Goal: Transaction & Acquisition: Purchase product/service

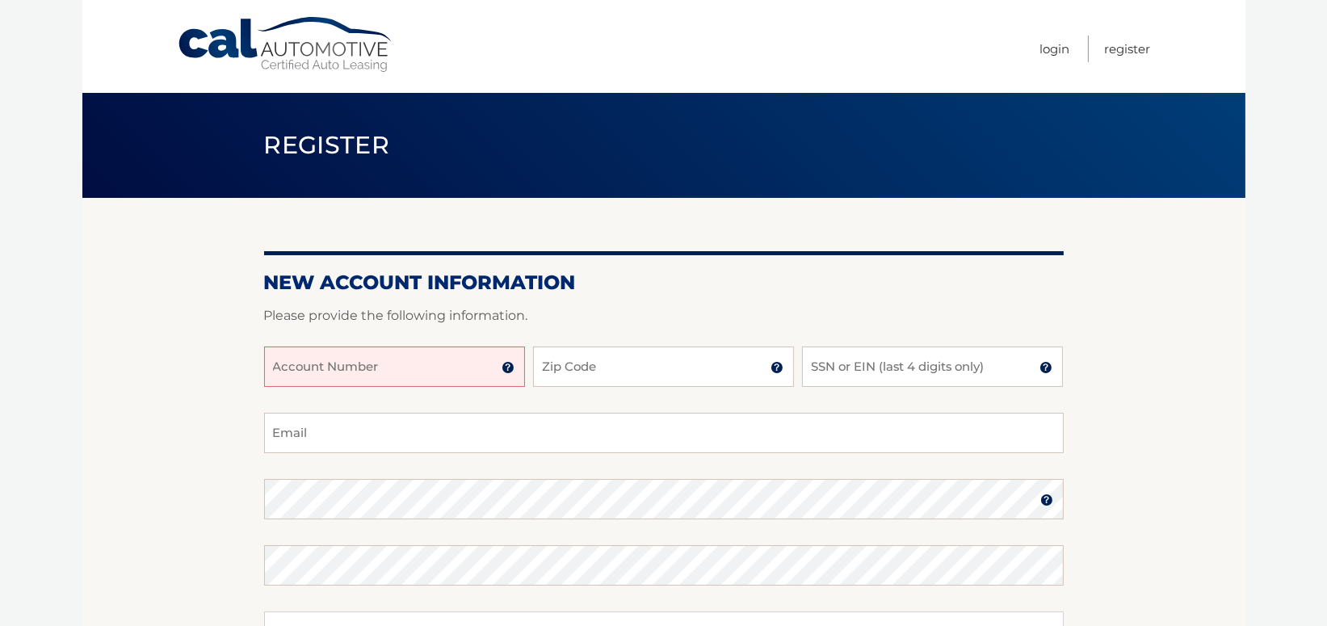
click at [458, 369] on input "Account Number" at bounding box center [394, 366] width 261 height 40
type input "44455975573"
click at [581, 375] on input "Zip Code" at bounding box center [663, 366] width 261 height 40
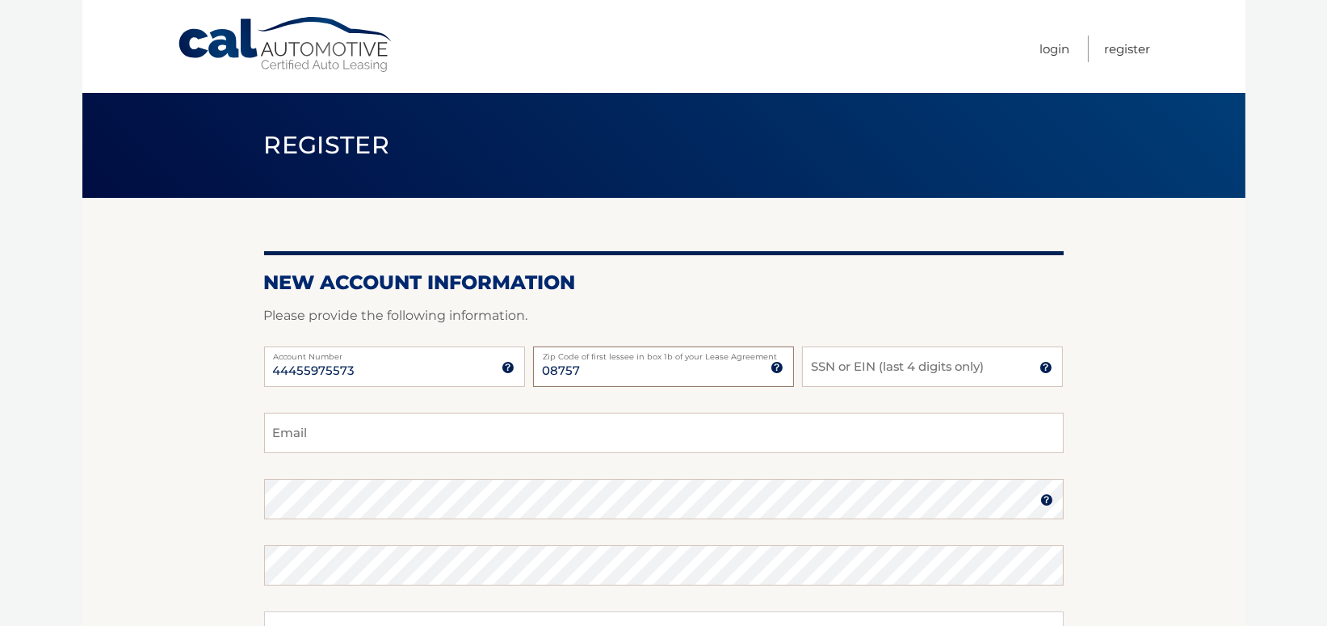
type input "08757"
click at [858, 362] on input "SSN or EIN (last 4 digits only)" at bounding box center [932, 366] width 261 height 40
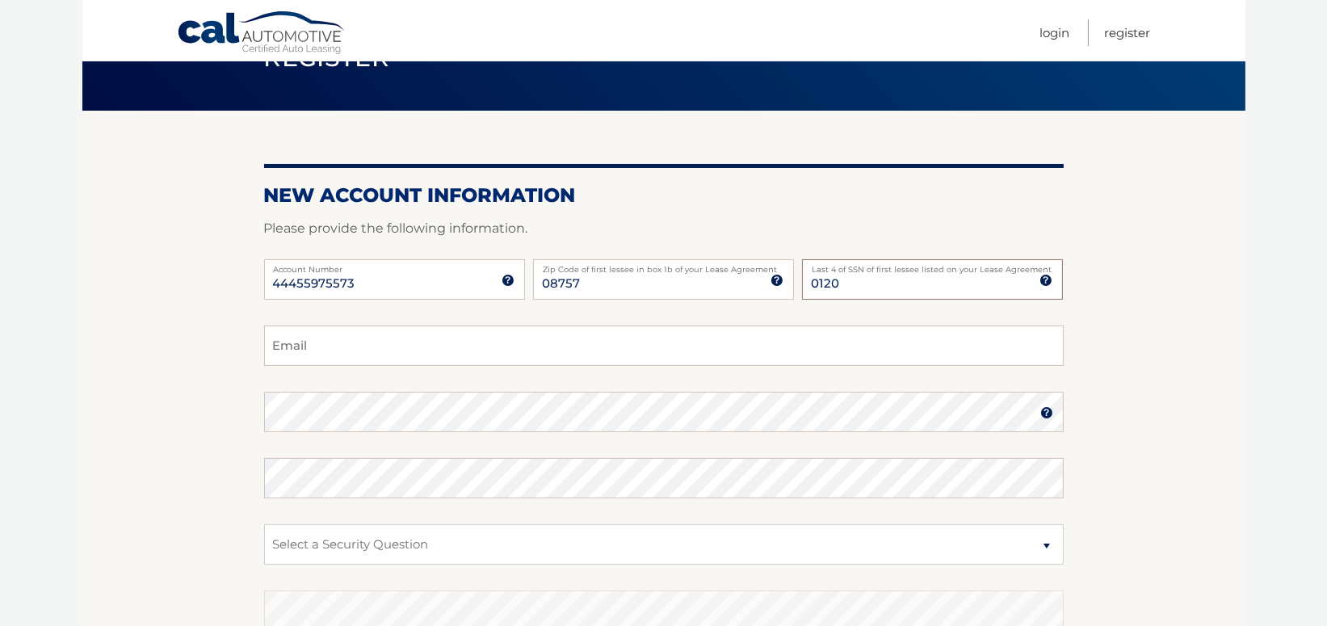
scroll to position [141, 0]
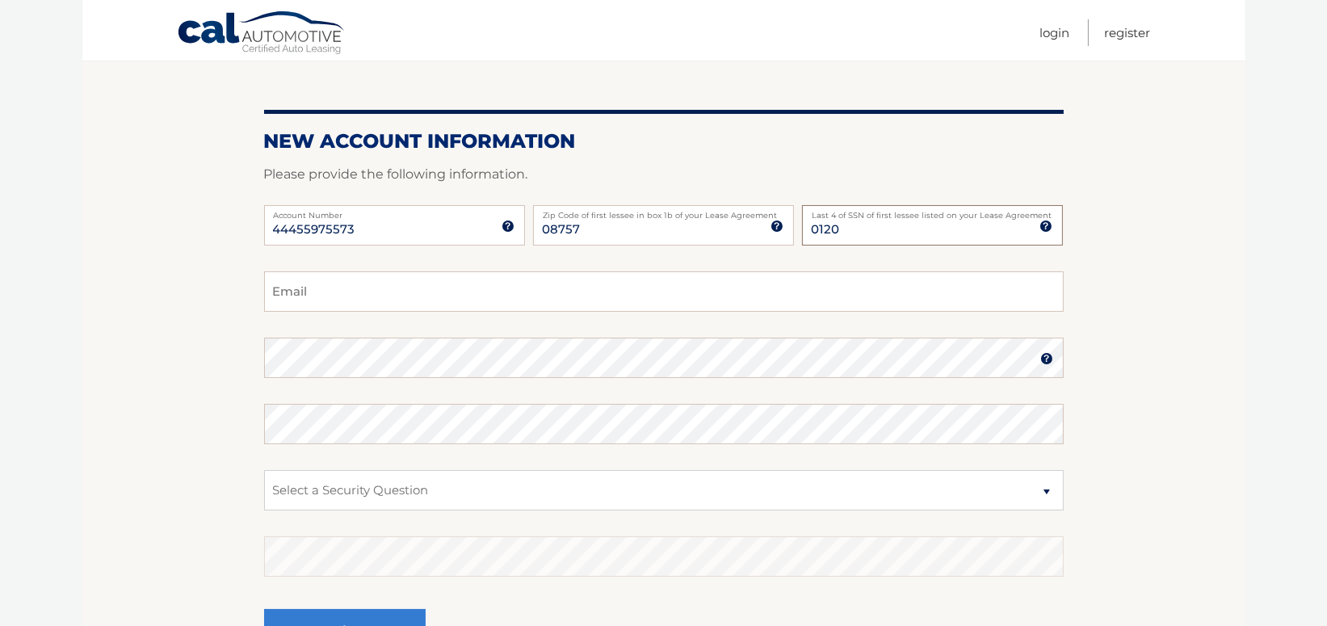
type input "0120"
click at [286, 292] on input "Email" at bounding box center [663, 291] width 799 height 40
type input "Betty27@hotmail.com"
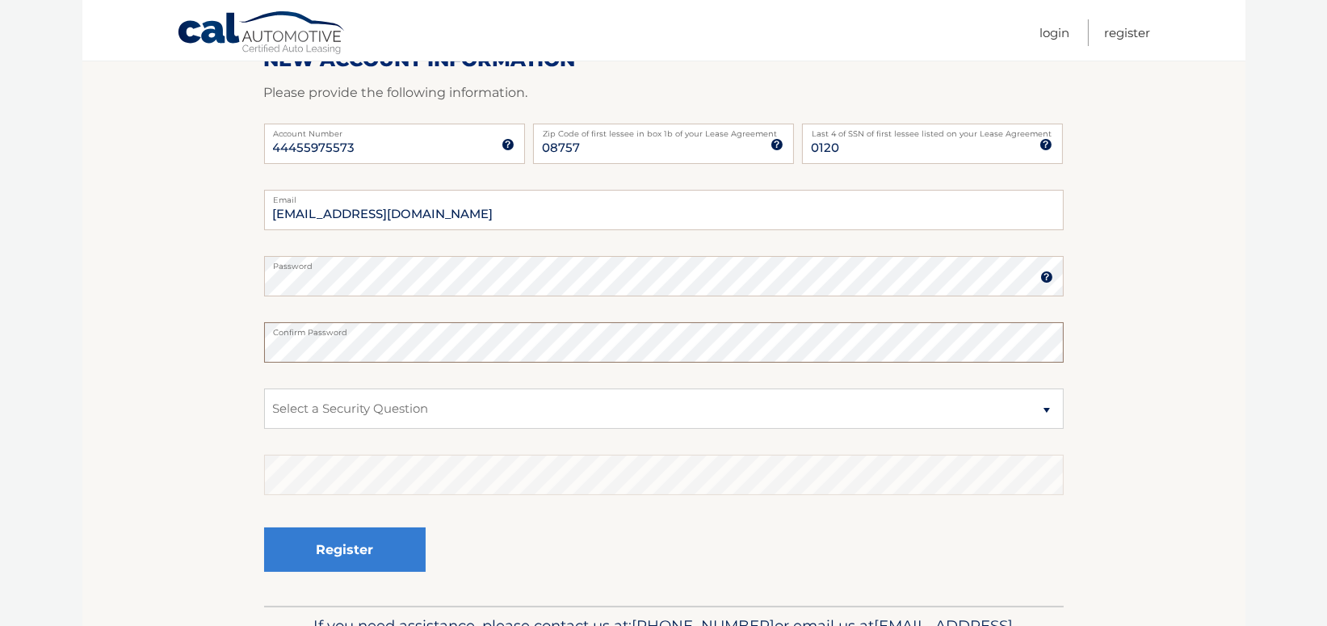
scroll to position [283, 0]
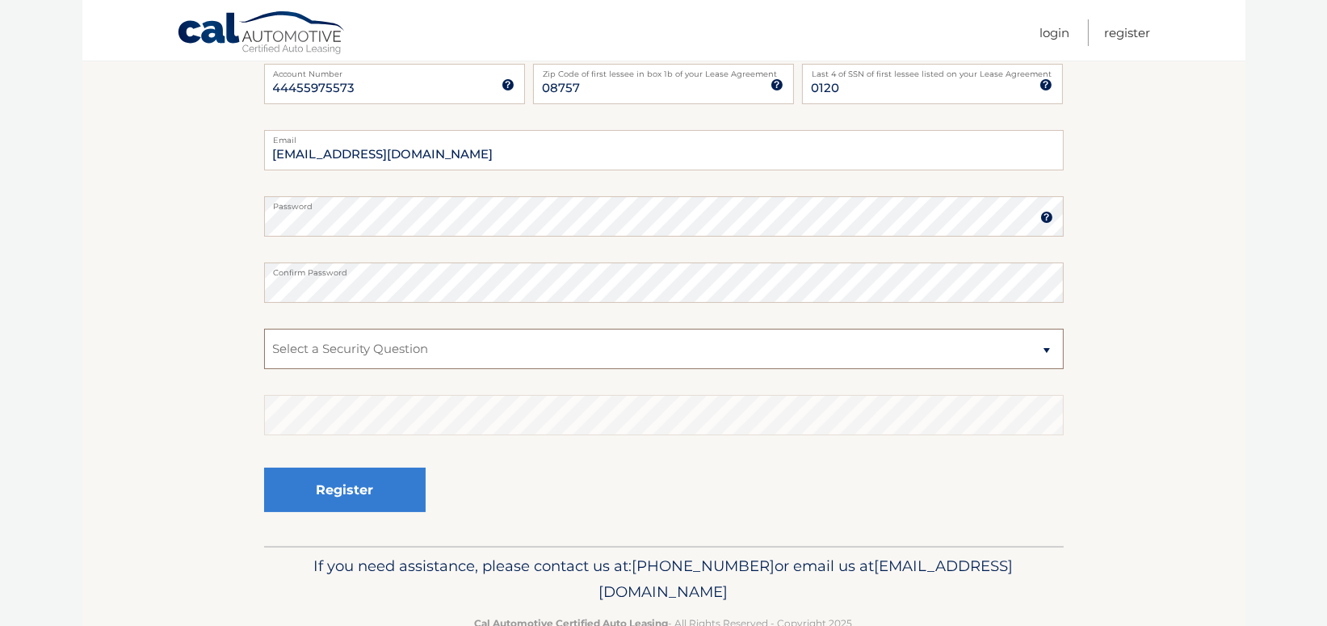
click at [445, 338] on select "Select a Security Question What was the name of your elementary school? What is…" at bounding box center [663, 349] width 799 height 40
select select "4"
click at [264, 329] on select "Select a Security Question What was the name of your elementary school? What is…" at bounding box center [663, 349] width 799 height 40
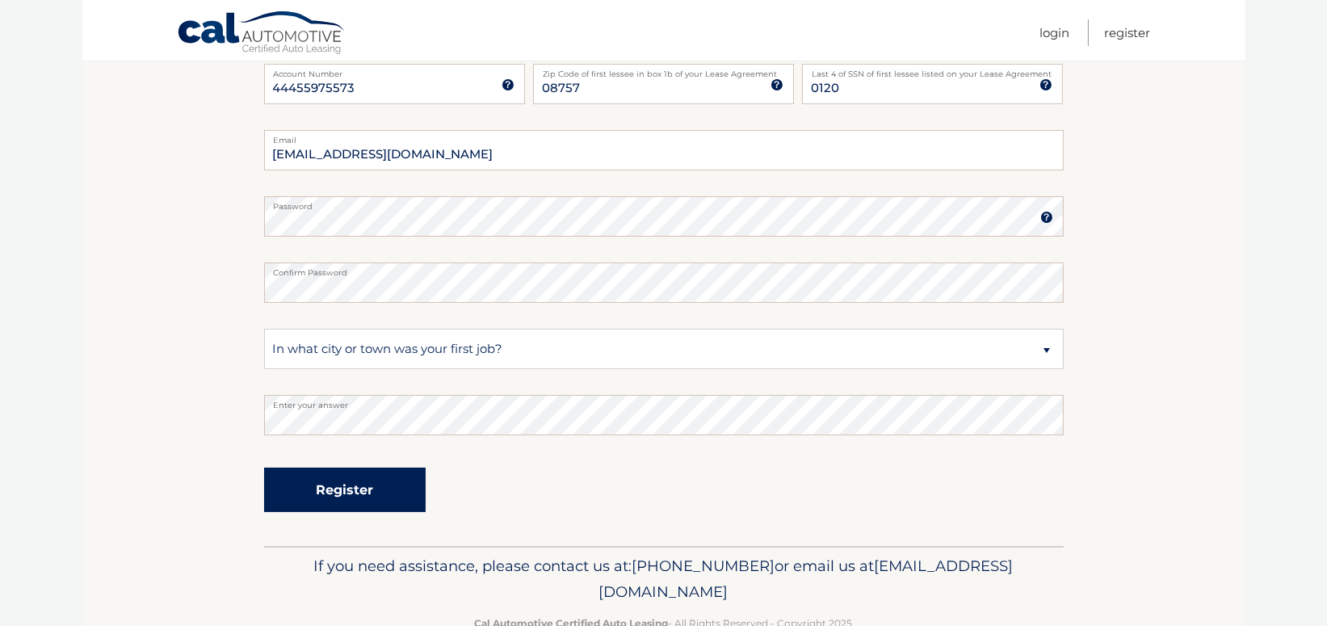
click at [358, 502] on button "Register" at bounding box center [345, 490] width 162 height 44
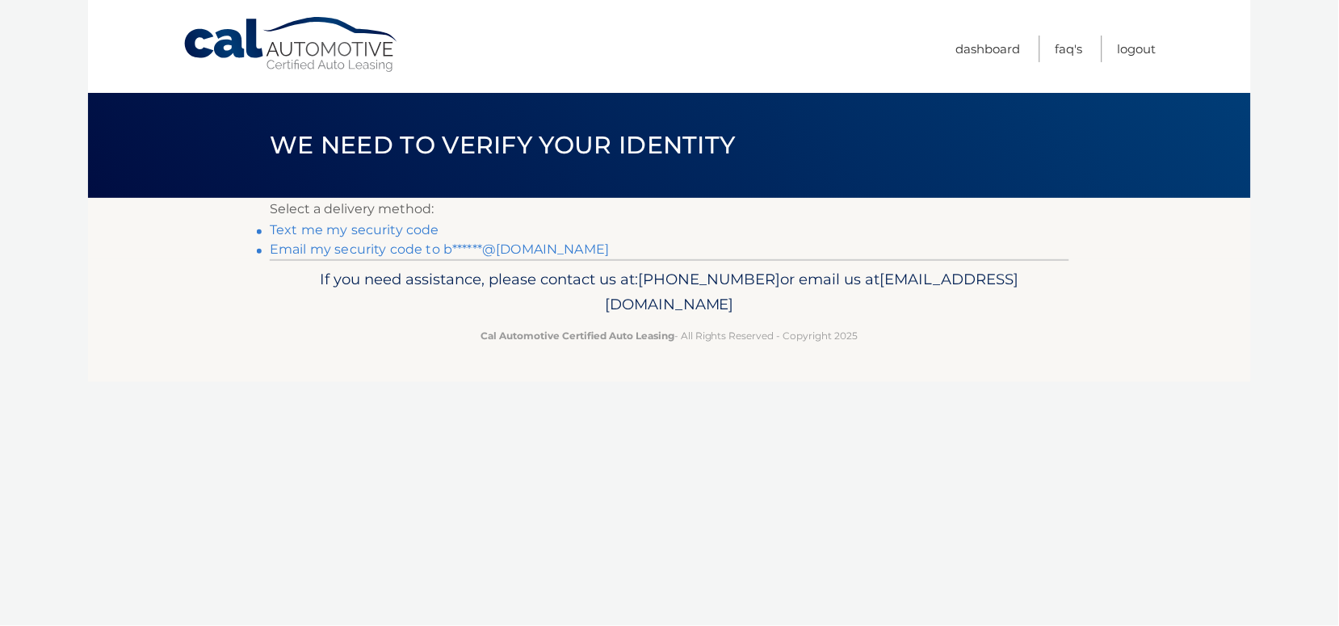
click at [422, 229] on link "Text me my security code" at bounding box center [355, 229] width 170 height 15
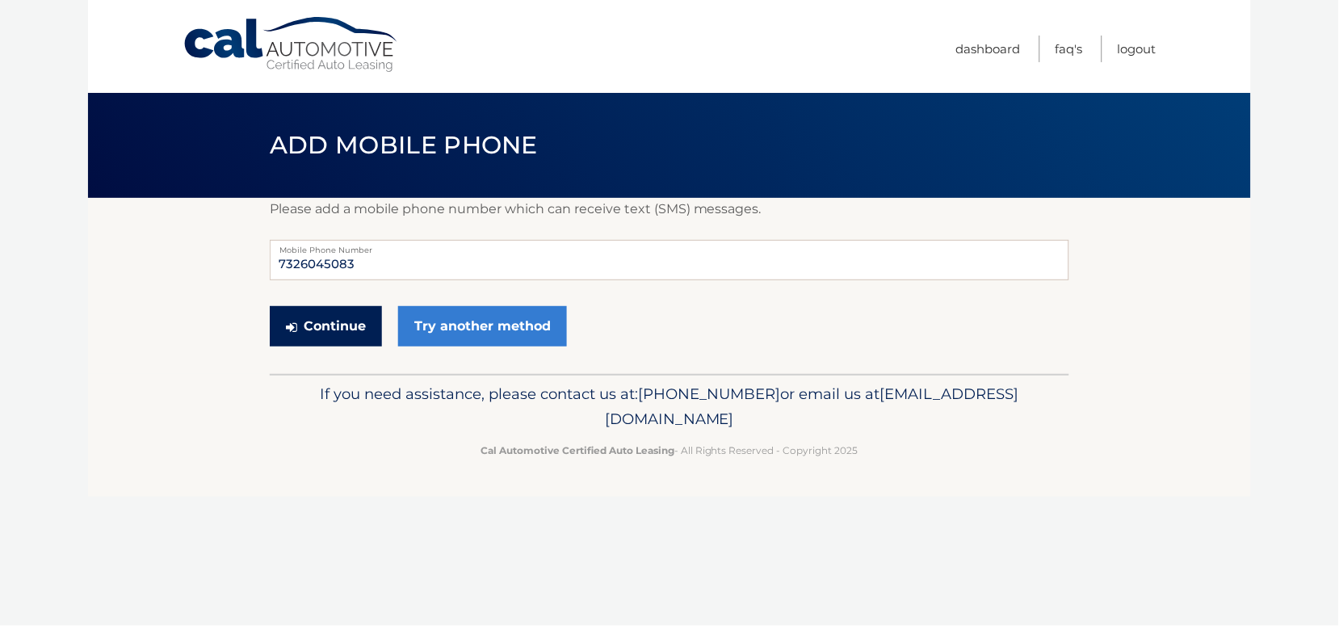
click at [357, 318] on button "Continue" at bounding box center [326, 326] width 112 height 40
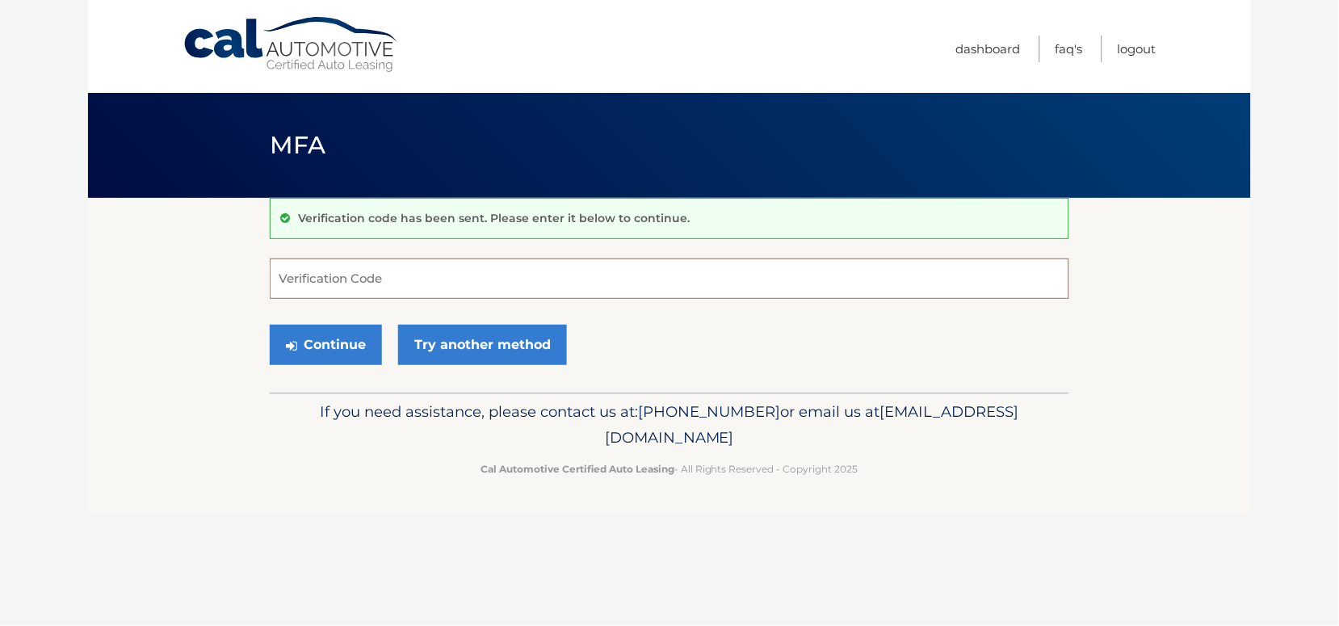
click at [359, 275] on input "Verification Code" at bounding box center [669, 278] width 799 height 40
type input "441175"
click at [354, 348] on button "Continue" at bounding box center [326, 345] width 112 height 40
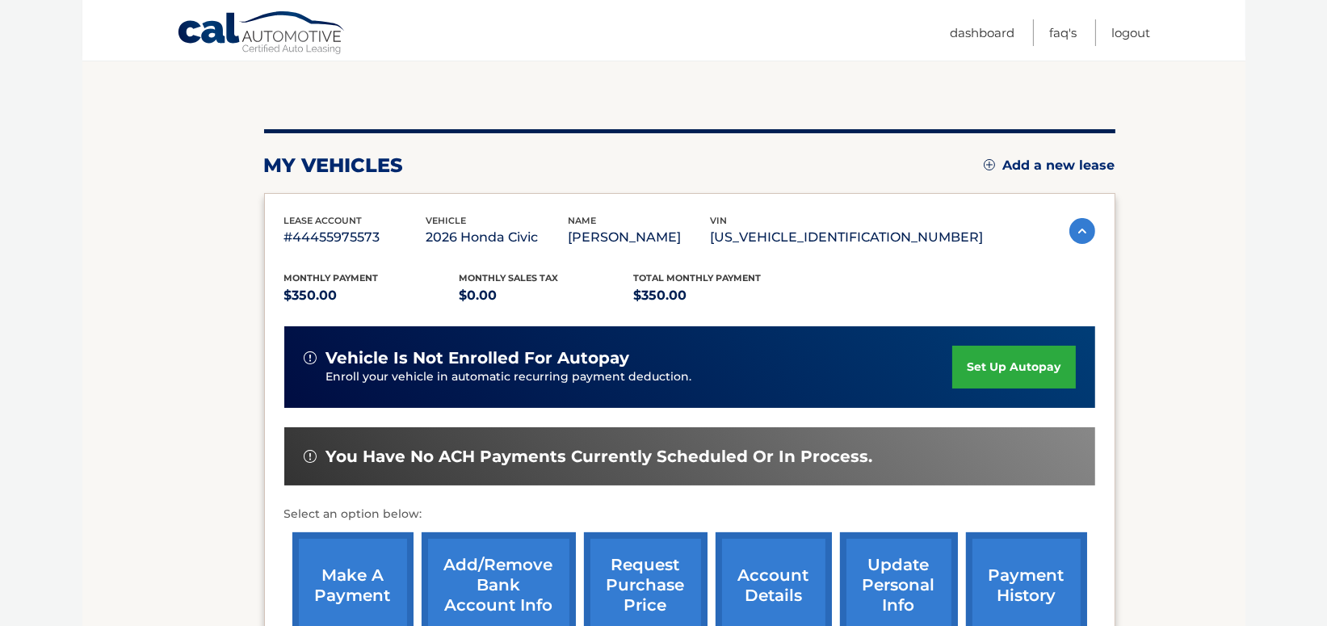
scroll to position [283, 0]
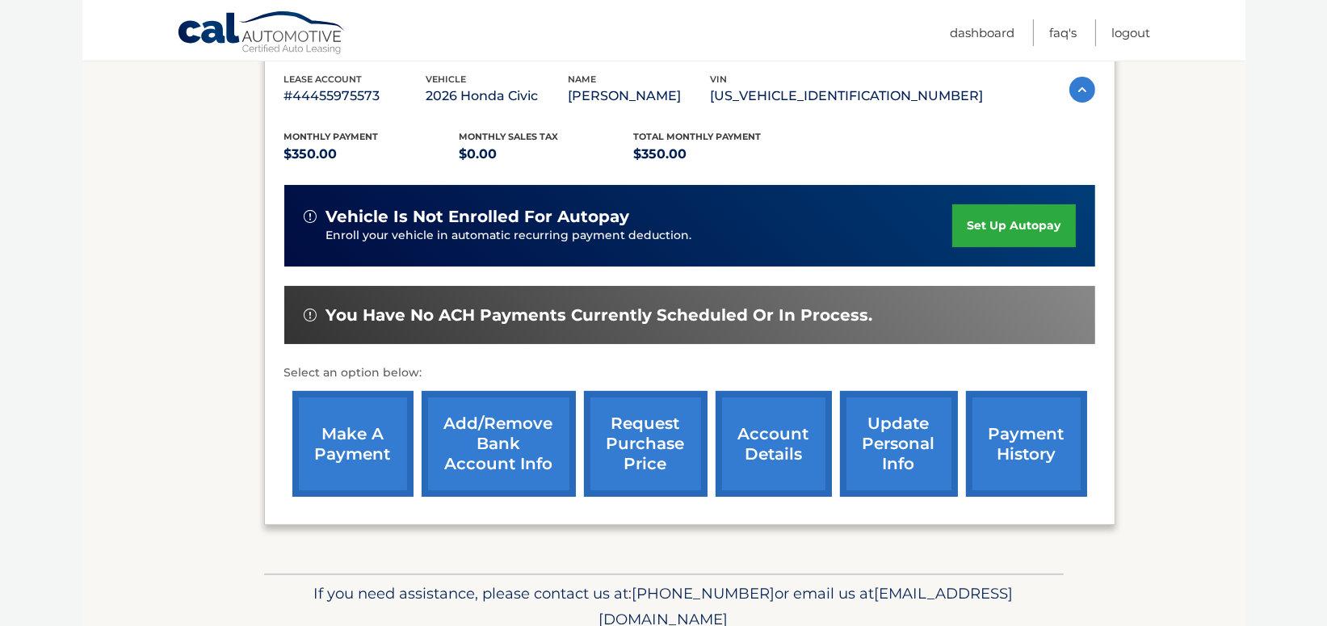
click at [363, 441] on link "make a payment" at bounding box center [352, 444] width 121 height 106
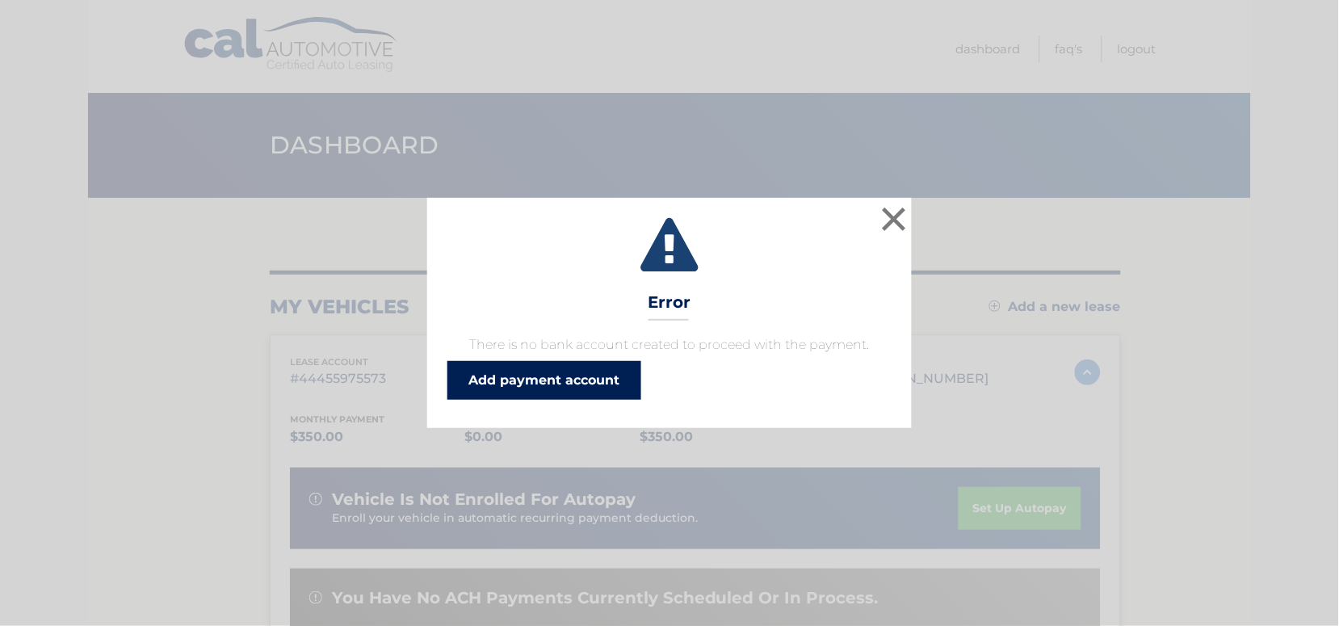
click at [531, 373] on link "Add payment account" at bounding box center [544, 380] width 194 height 39
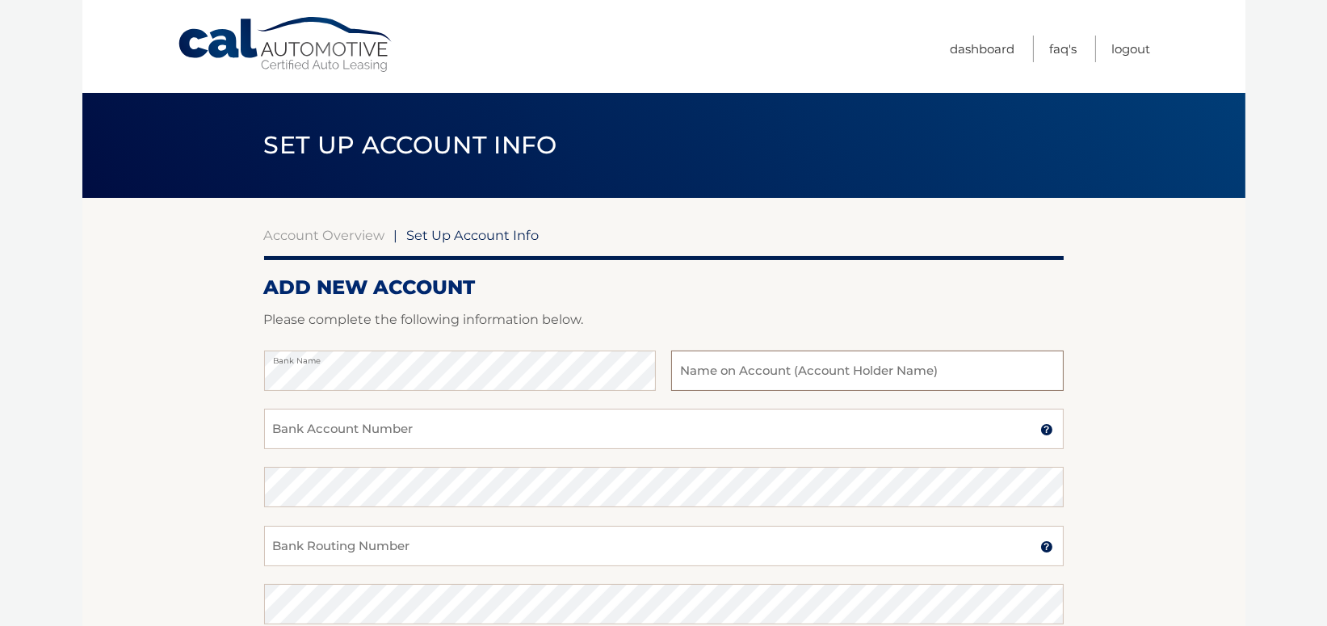
click at [740, 365] on input "text" at bounding box center [867, 370] width 392 height 40
type input "Betty A Jannarone"
click at [369, 430] on input "Bank Account Number" at bounding box center [663, 429] width 799 height 40
type input "2146102313"
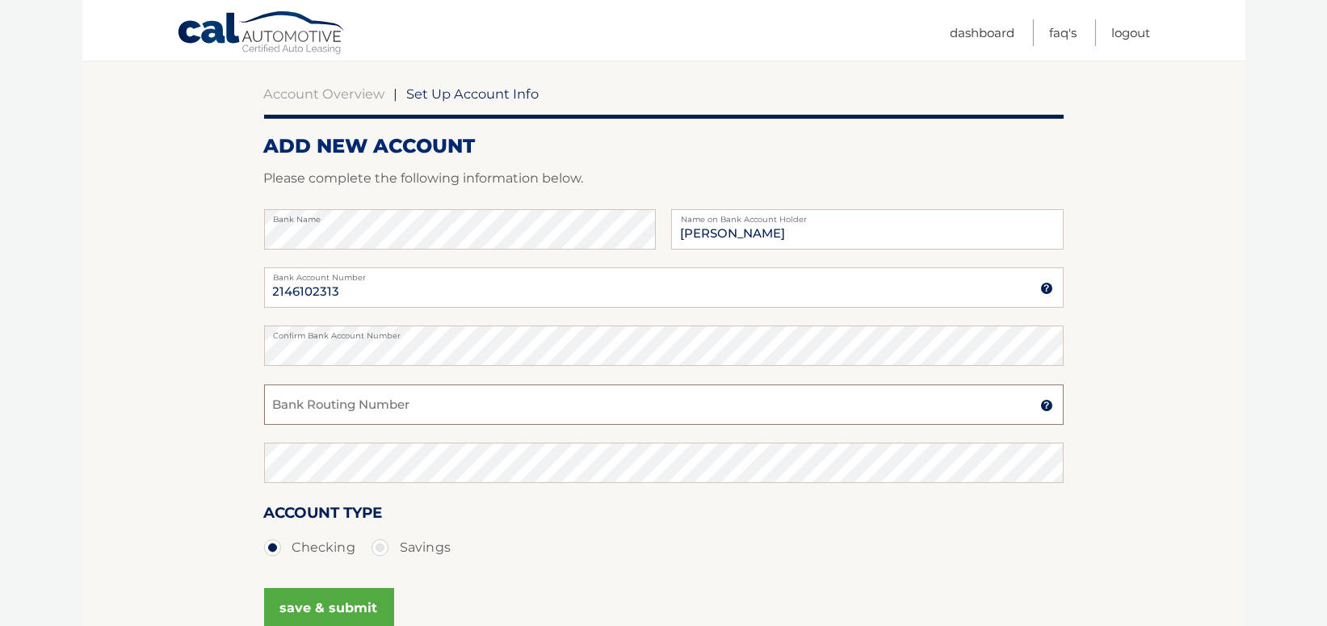
click at [386, 395] on input "Bank Routing Number" at bounding box center [663, 404] width 799 height 40
type input "036076150"
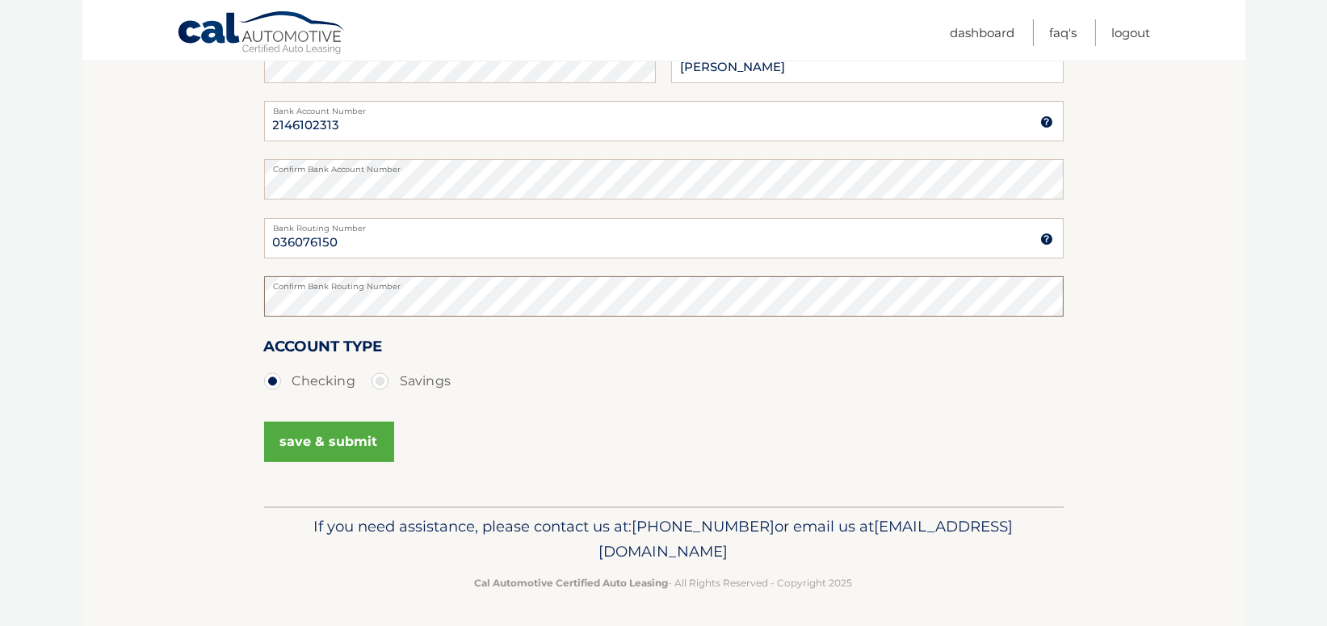
scroll to position [309, 0]
click at [347, 450] on button "save & submit" at bounding box center [329, 440] width 130 height 40
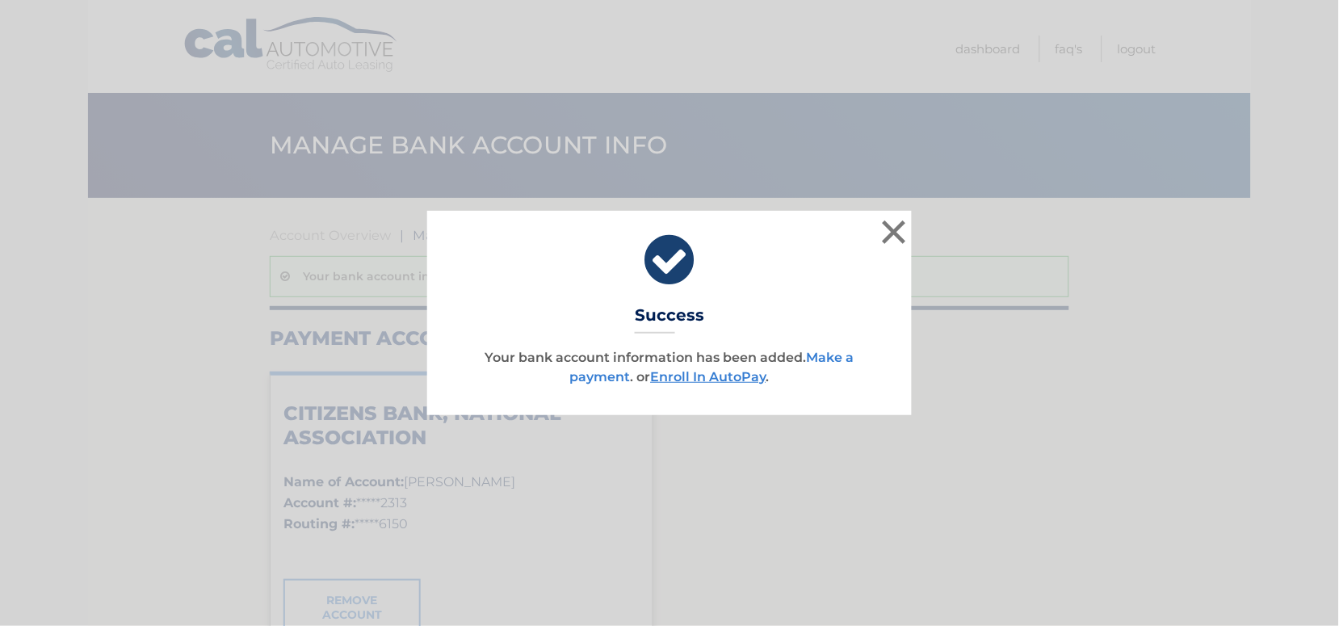
click at [827, 359] on link "Make a payment" at bounding box center [712, 367] width 284 height 35
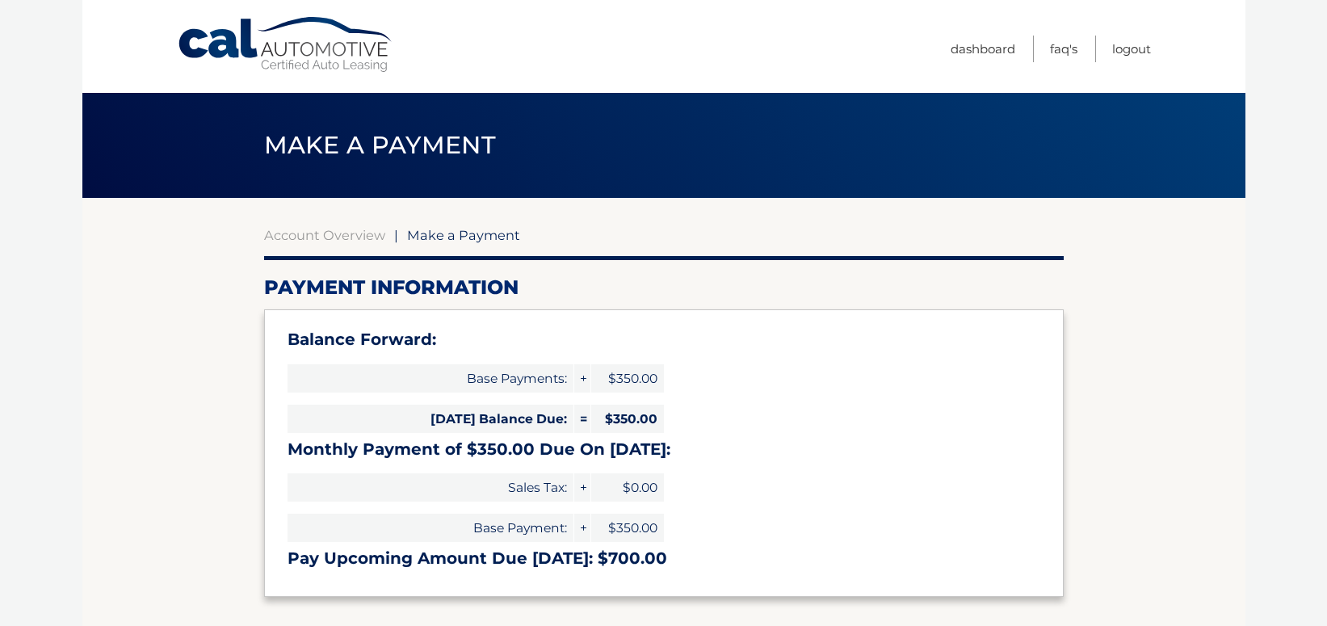
select select "N2UwNTc5OTYtNzVlZS00ZjJjLTk4MzEtNzVlYTM2NjIyZDgw"
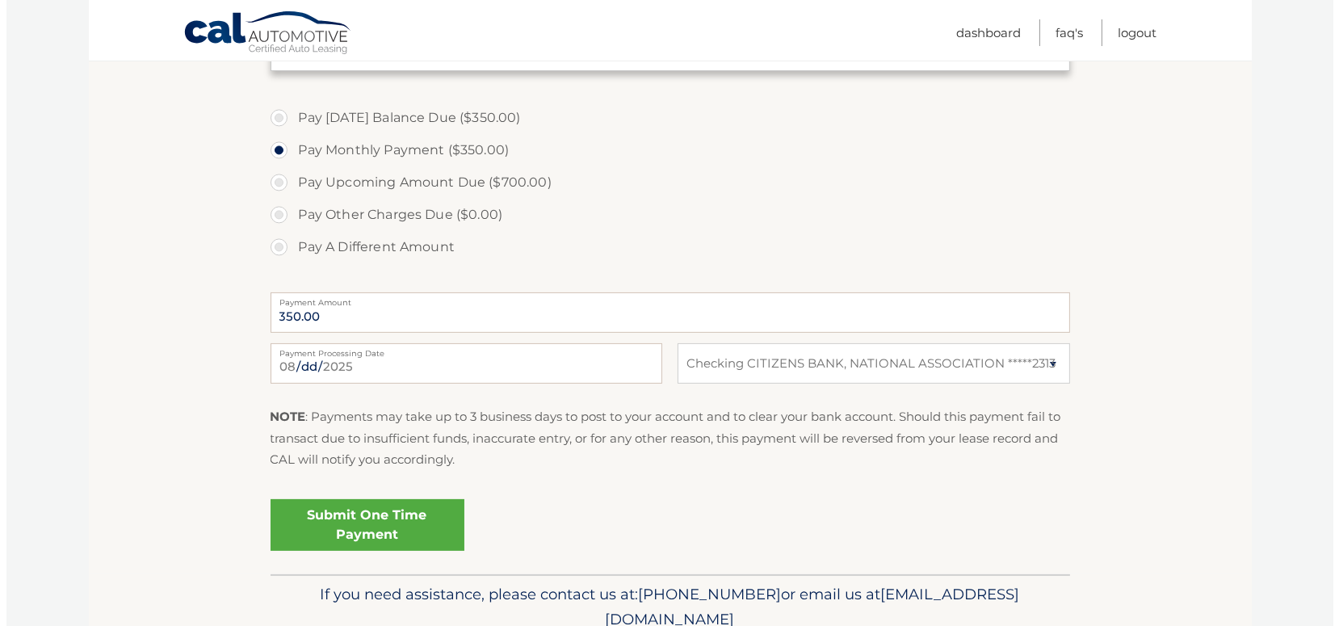
scroll to position [567, 0]
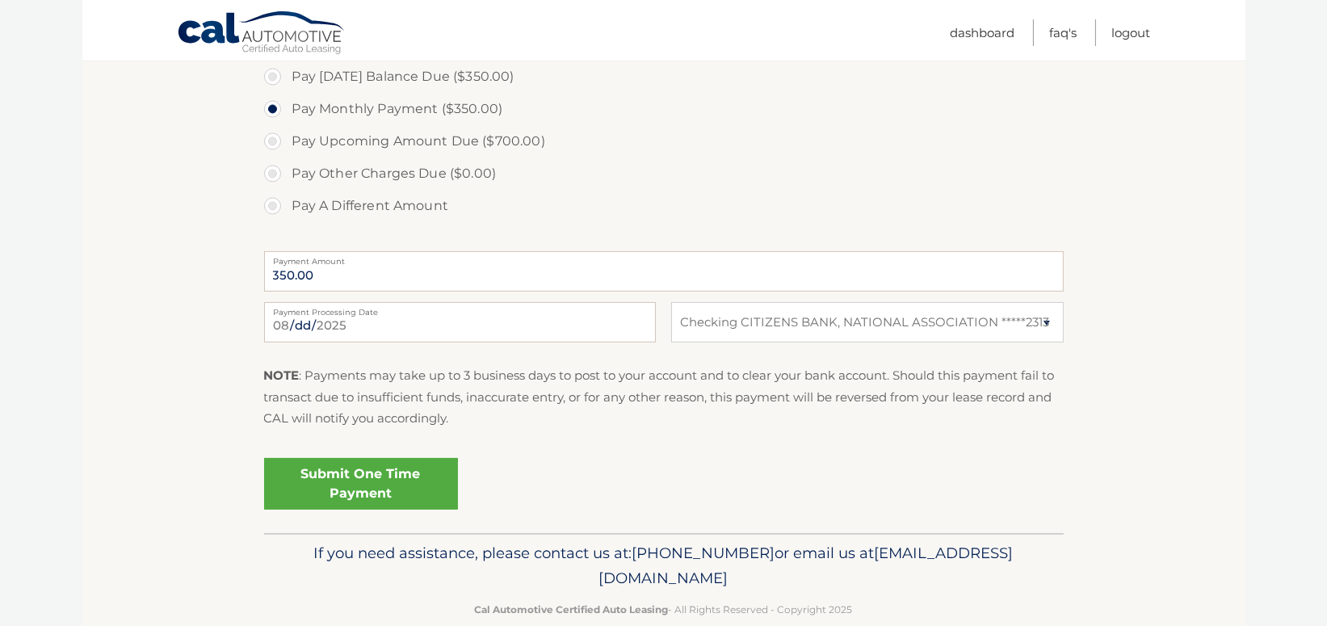
click at [375, 479] on link "Submit One Time Payment" at bounding box center [361, 484] width 194 height 52
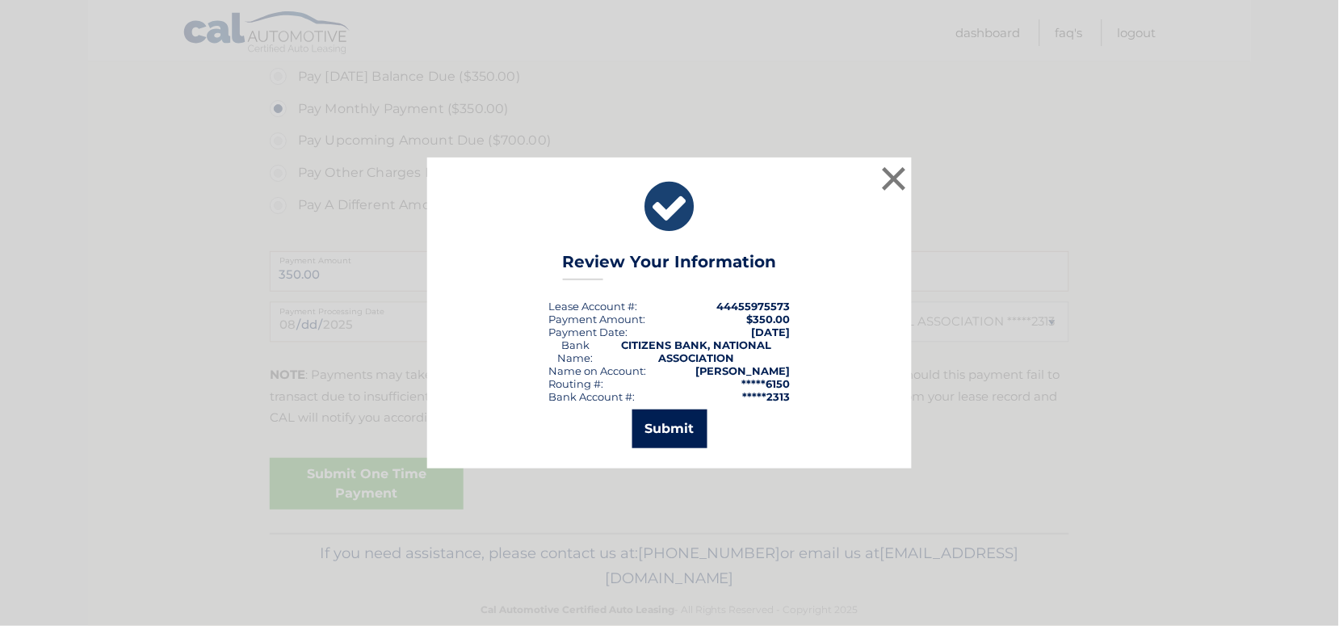
click at [661, 423] on button "Submit" at bounding box center [669, 428] width 75 height 39
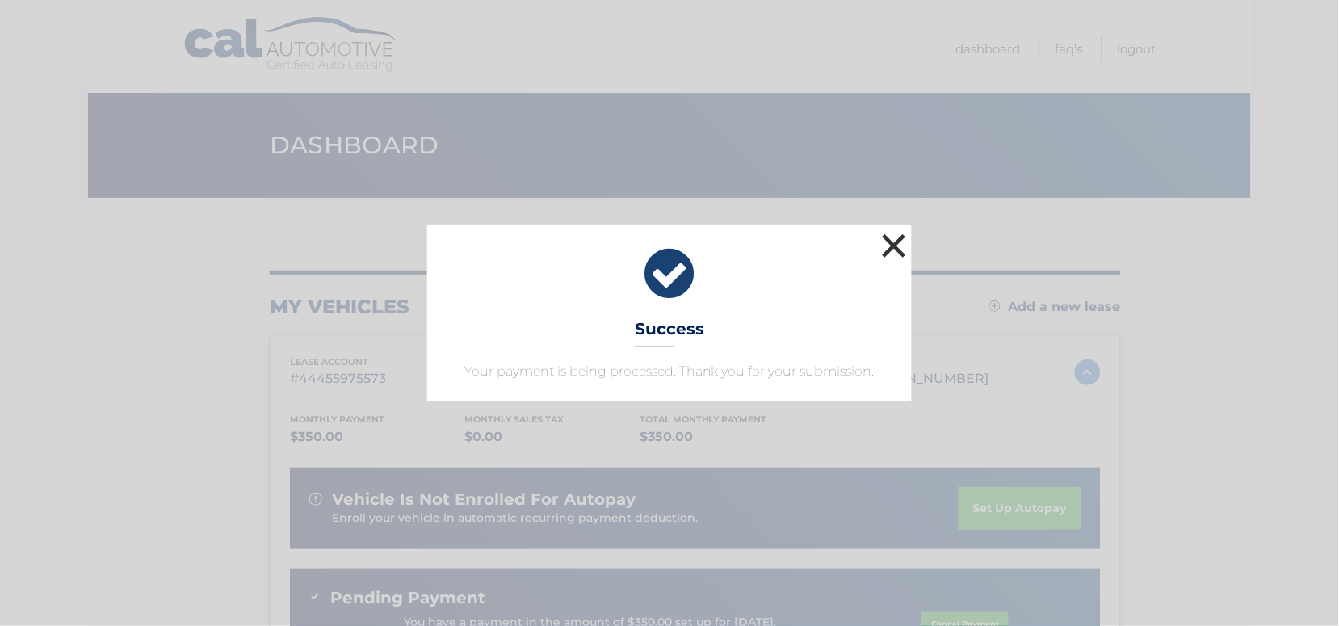
click at [890, 249] on button "×" at bounding box center [894, 245] width 32 height 32
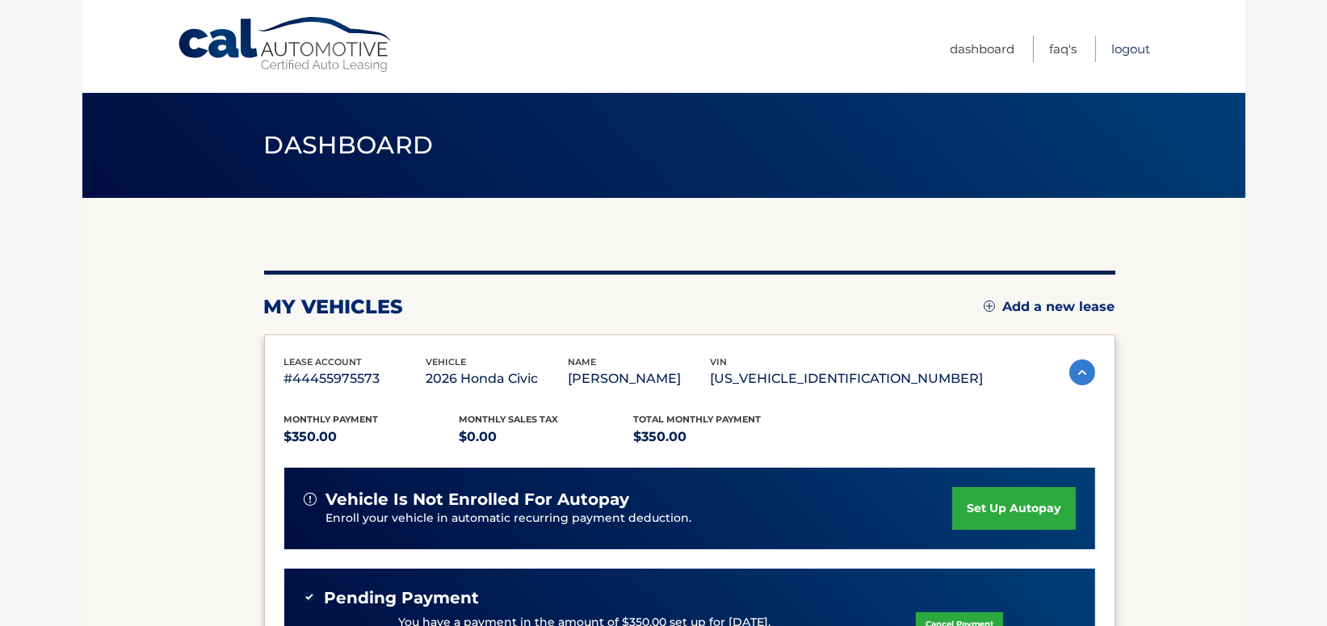
click at [1123, 44] on link "Logout" at bounding box center [1131, 49] width 39 height 27
